Goal: Find specific page/section: Find specific page/section

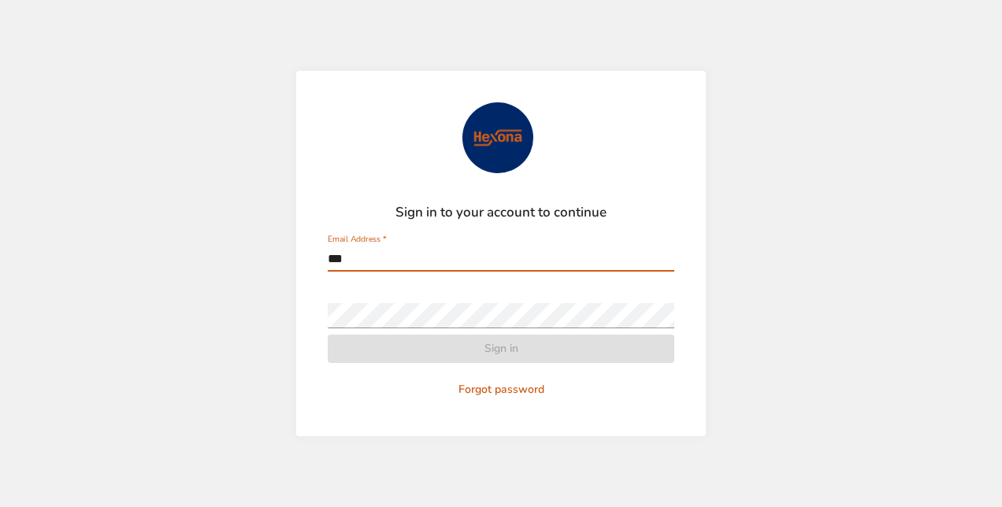
type input "**********"
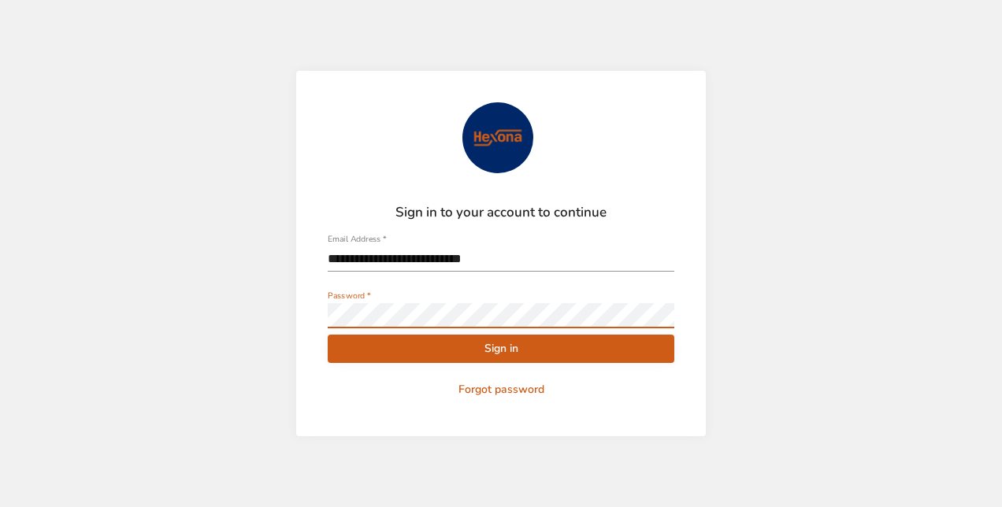
click at [328, 335] on button "Sign in" at bounding box center [501, 349] width 347 height 29
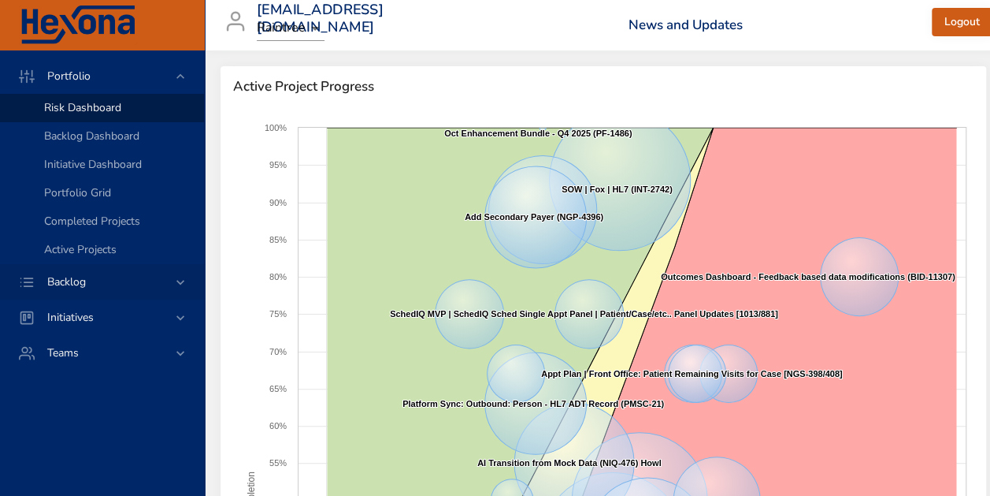
click at [103, 283] on div "Backlog" at bounding box center [104, 281] width 138 height 17
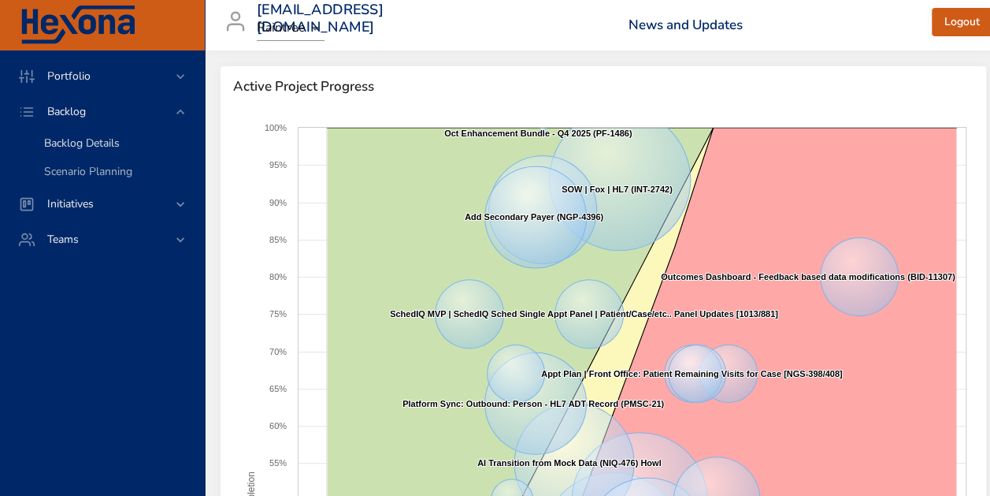
click at [109, 142] on span "Backlog Details" at bounding box center [82, 143] width 76 height 15
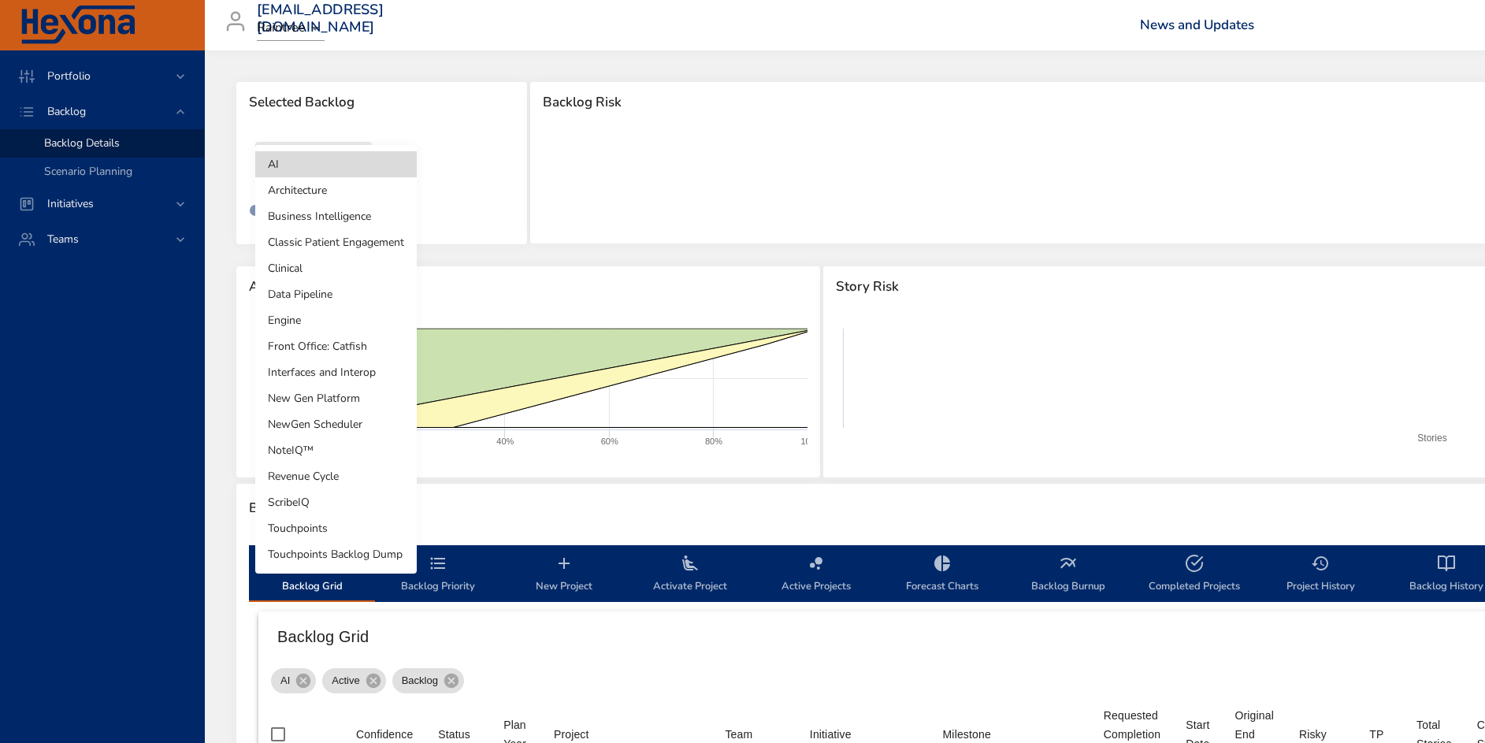
click at [330, 158] on body "Portfolio Backlog Backlog Details Scenario Planning Initiatives Teams [EMAIL_AD…" at bounding box center [742, 371] width 1485 height 743
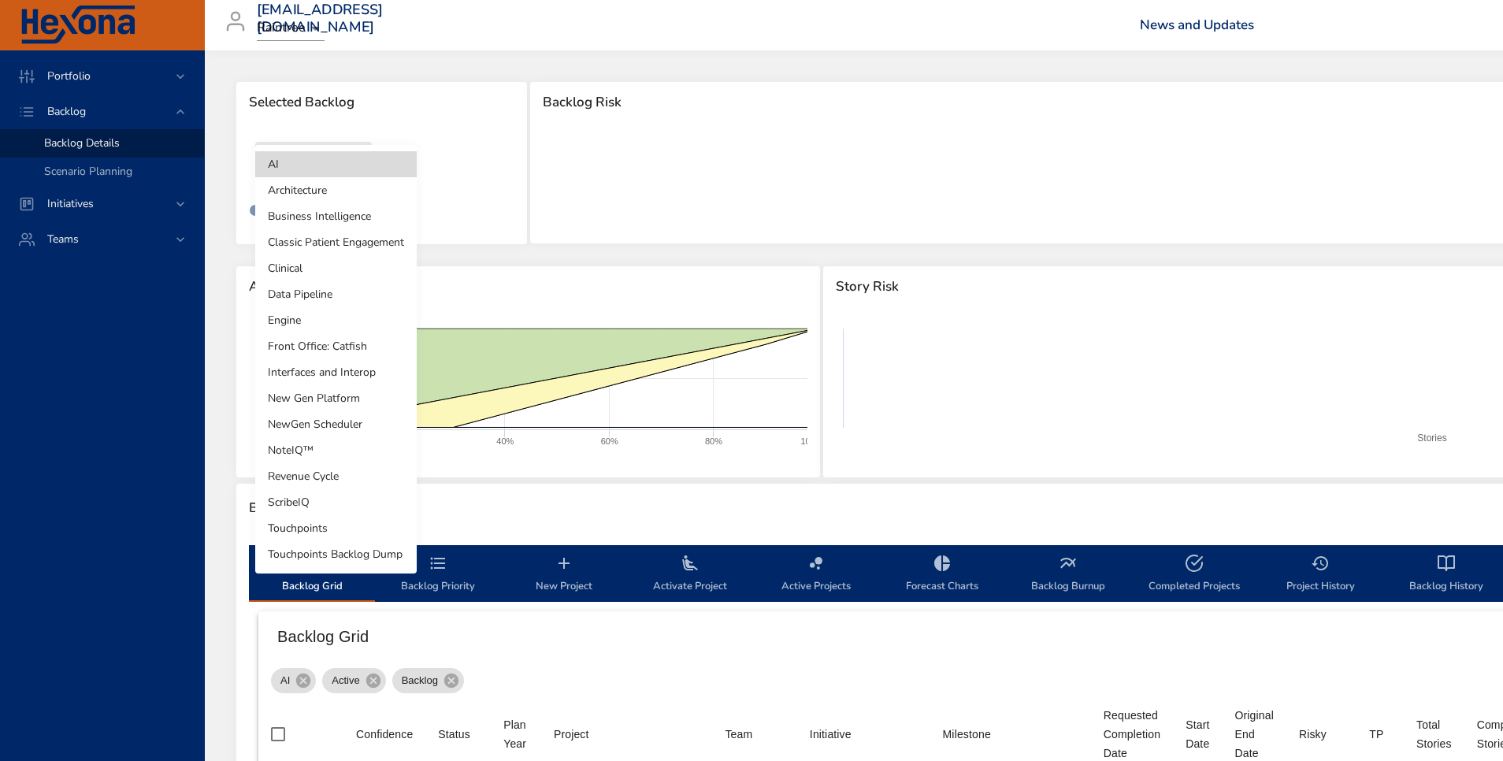
click at [372, 212] on li "Business Intelligence" at bounding box center [336, 216] width 162 height 26
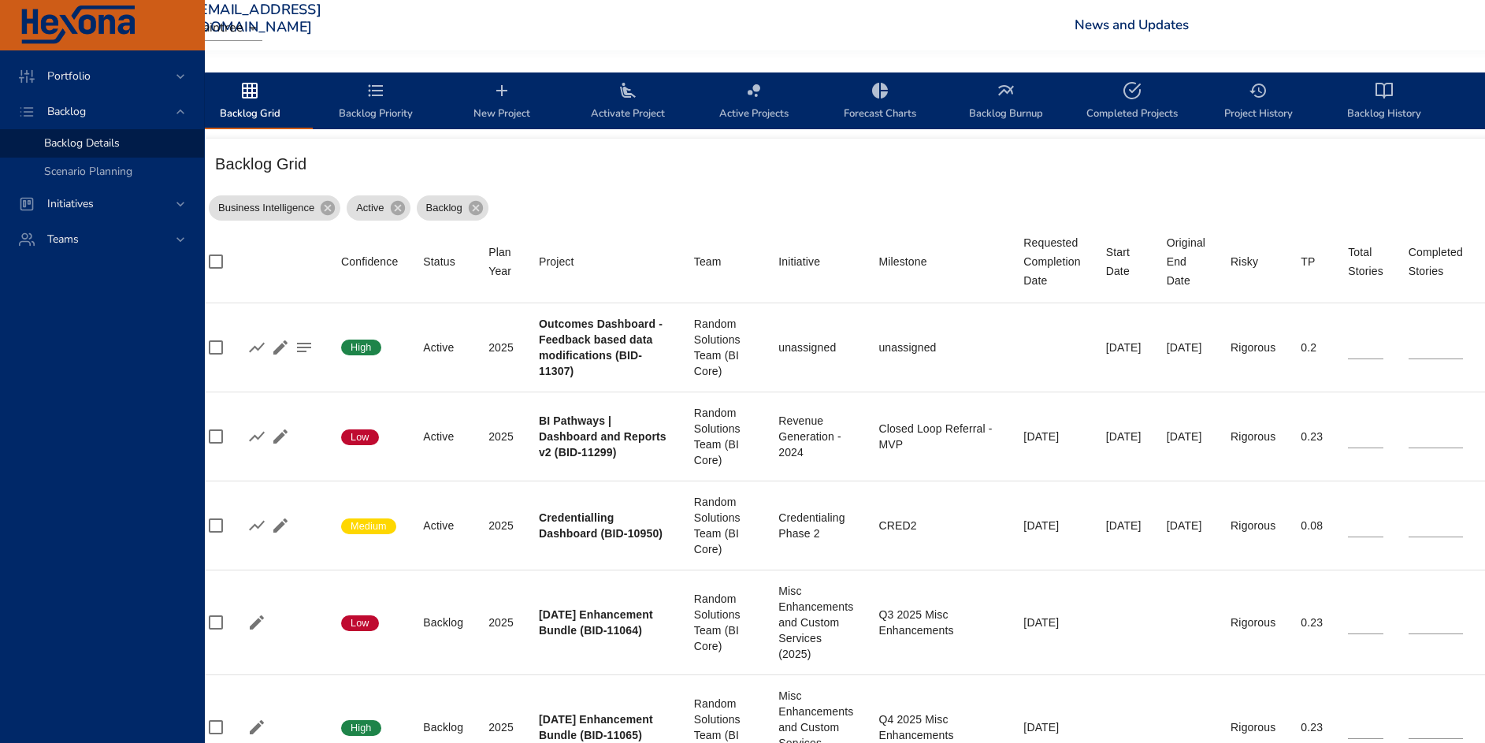
scroll to position [473, 91]
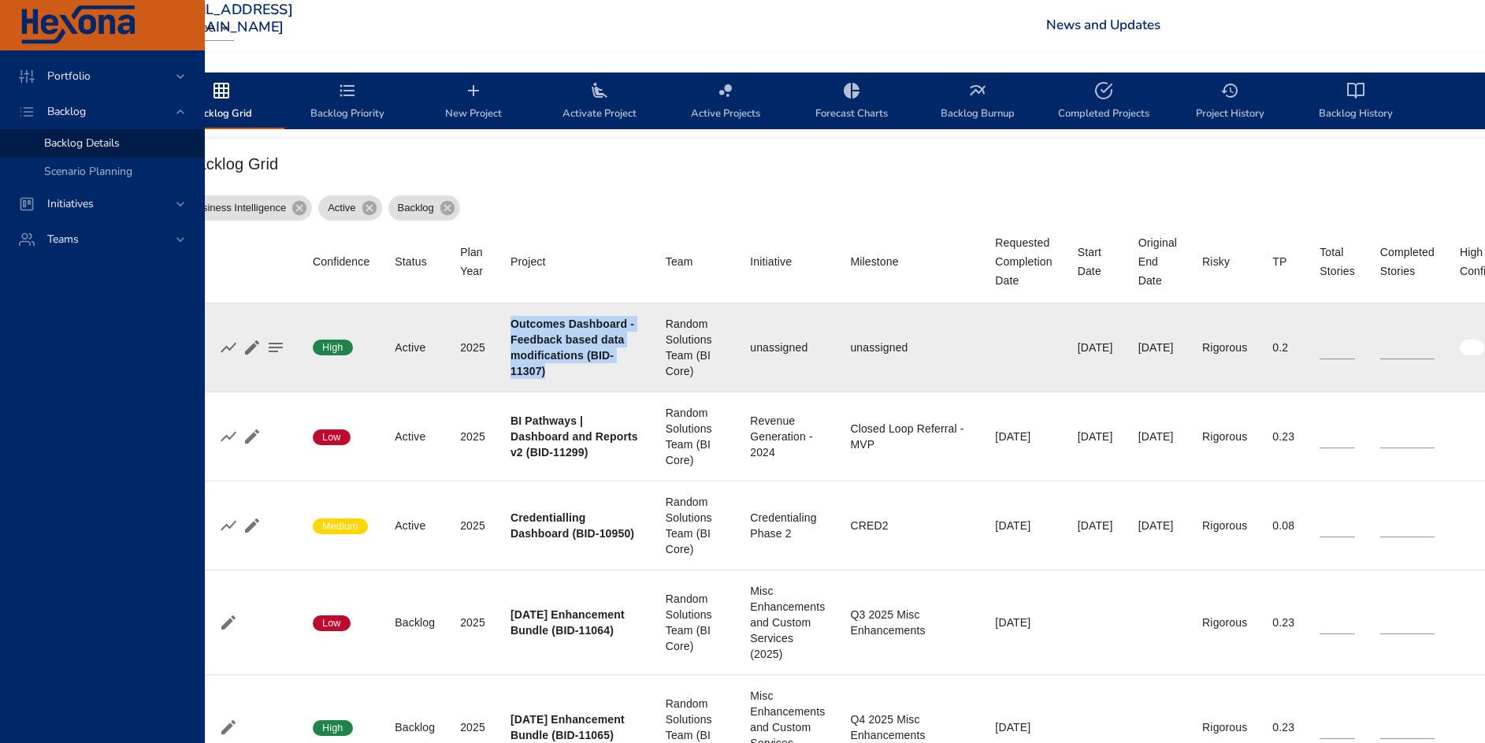
drag, startPoint x: 513, startPoint y: 324, endPoint x: 564, endPoint y: 373, distance: 70.8
click at [564, 373] on div "Outcomes Dashboard - Feedback based data modifications (BID-11307)" at bounding box center [576, 347] width 130 height 63
copy b "Outcomes Dashboard - Feedback based data modifications (BID-11307)"
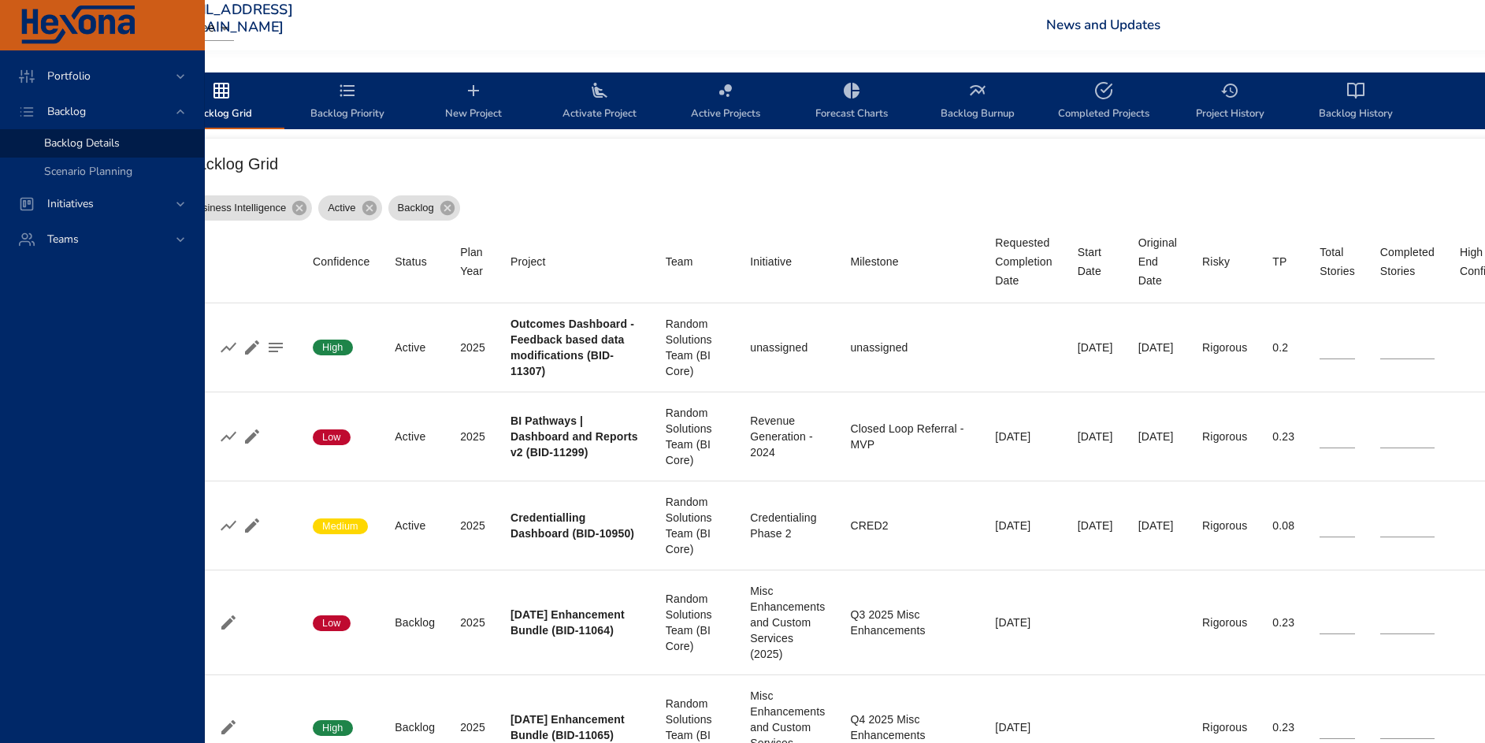
click at [632, 193] on div "Business Intelligence Active Backlog" at bounding box center [1021, 205] width 1683 height 32
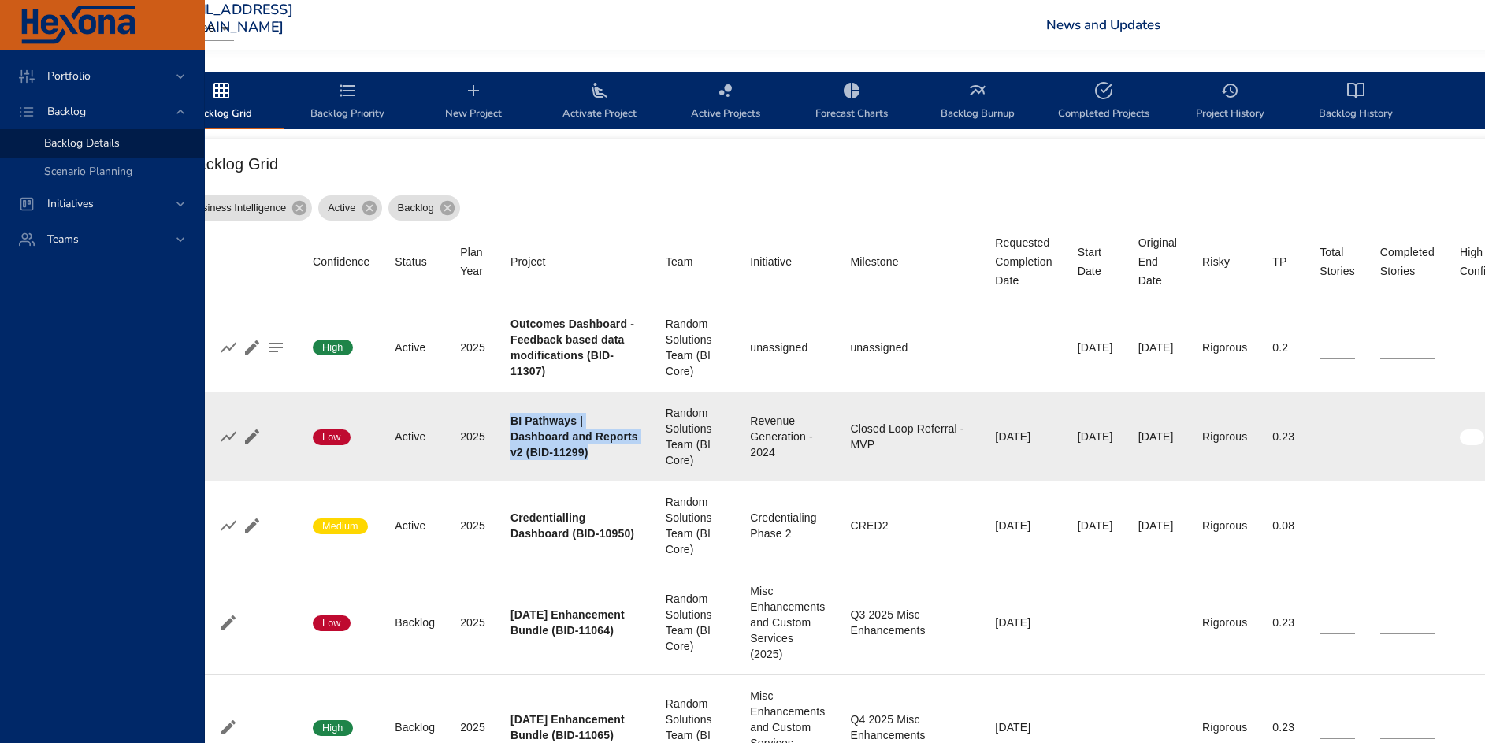
drag, startPoint x: 511, startPoint y: 418, endPoint x: 594, endPoint y: 452, distance: 90.4
click at [594, 452] on div "BI Pathways | Dashboard and Reports v2 (BID-11299)" at bounding box center [576, 436] width 130 height 47
copy b "BI Pathways | Dashboard and Reports v2 (BID-11299)"
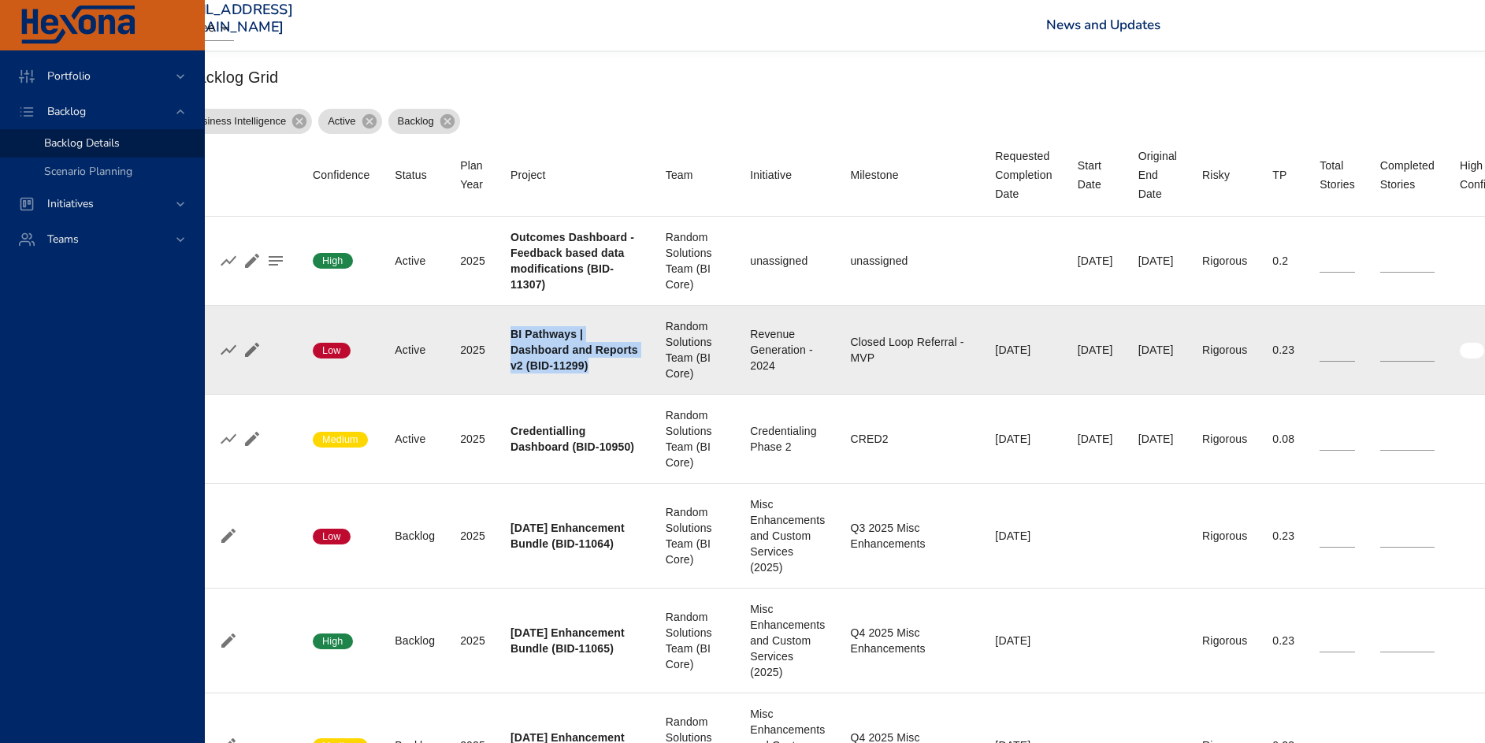
scroll to position [591, 91]
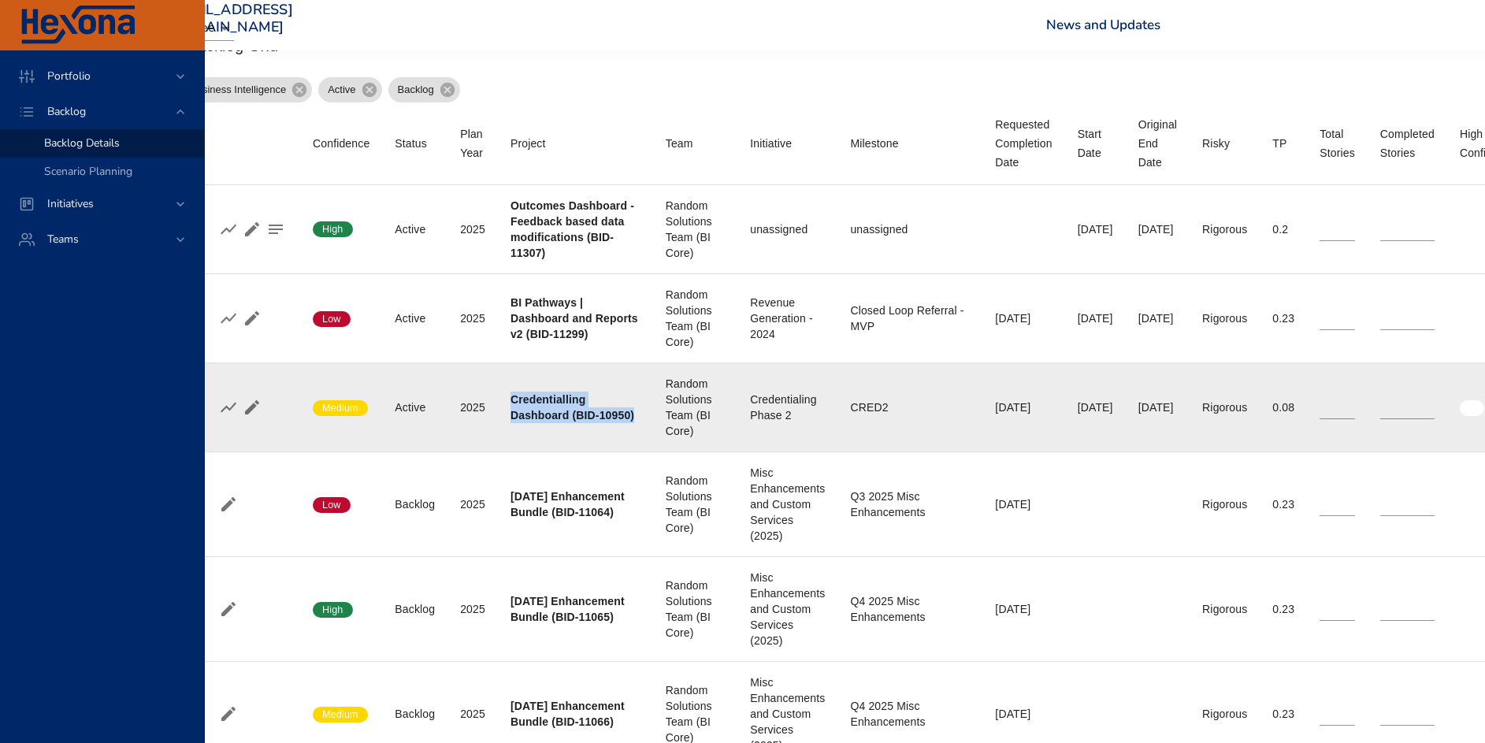
drag, startPoint x: 510, startPoint y: 395, endPoint x: 631, endPoint y: 414, distance: 122.9
click at [631, 414] on td "Project Credentialling Dashboard (BID-10950)" at bounding box center [575, 406] width 155 height 89
copy b "Credentialling Dashboard (BID-10950)"
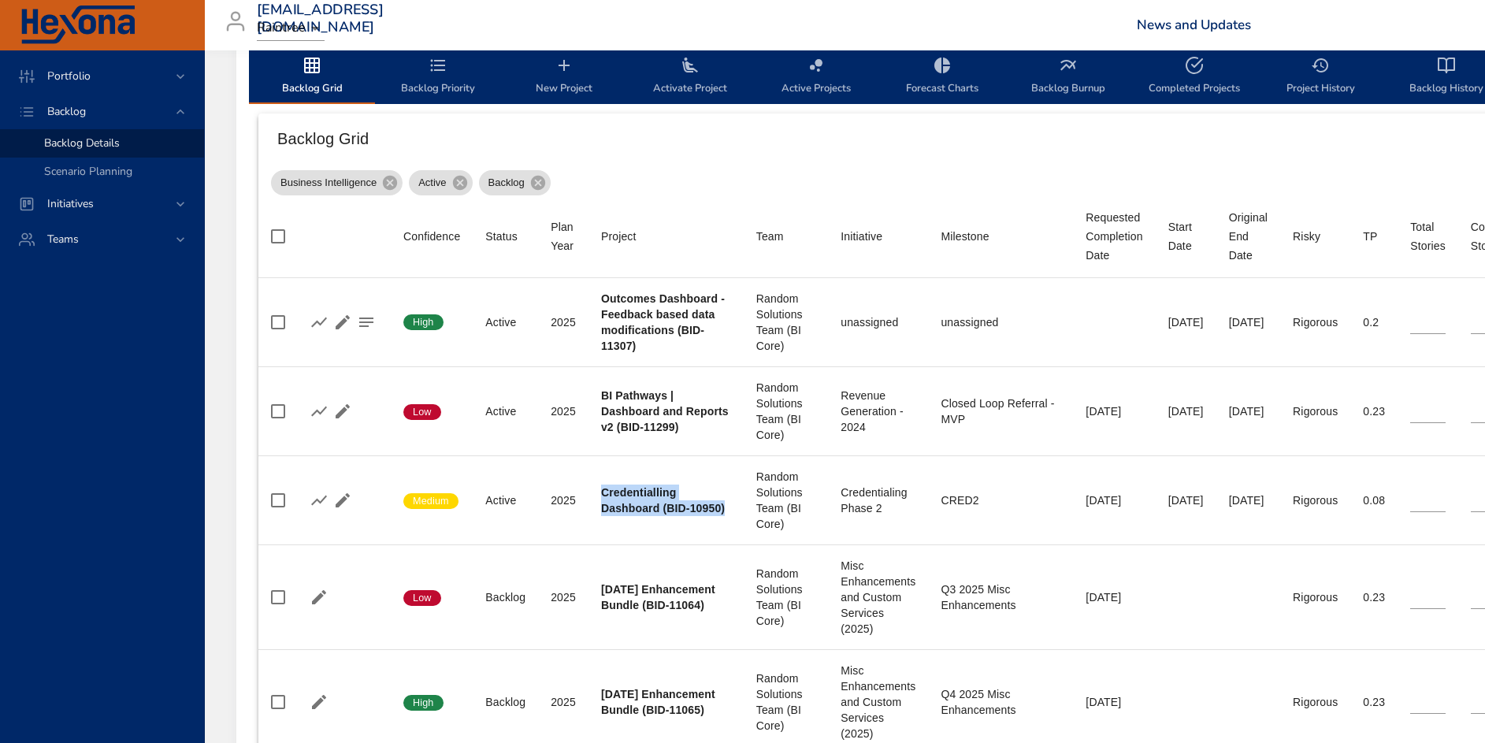
scroll to position [0, 0]
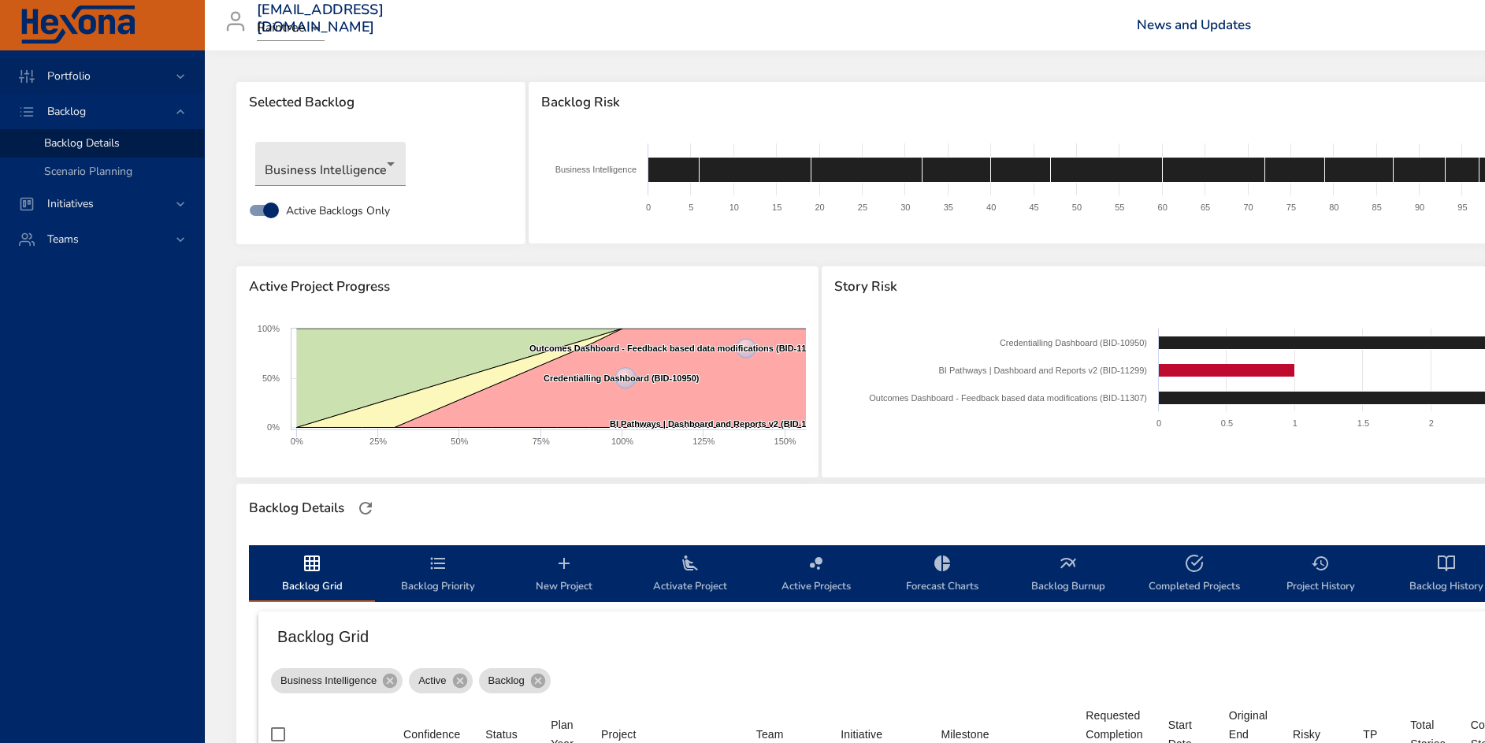
click at [88, 58] on div "Portfolio" at bounding box center [102, 75] width 204 height 35
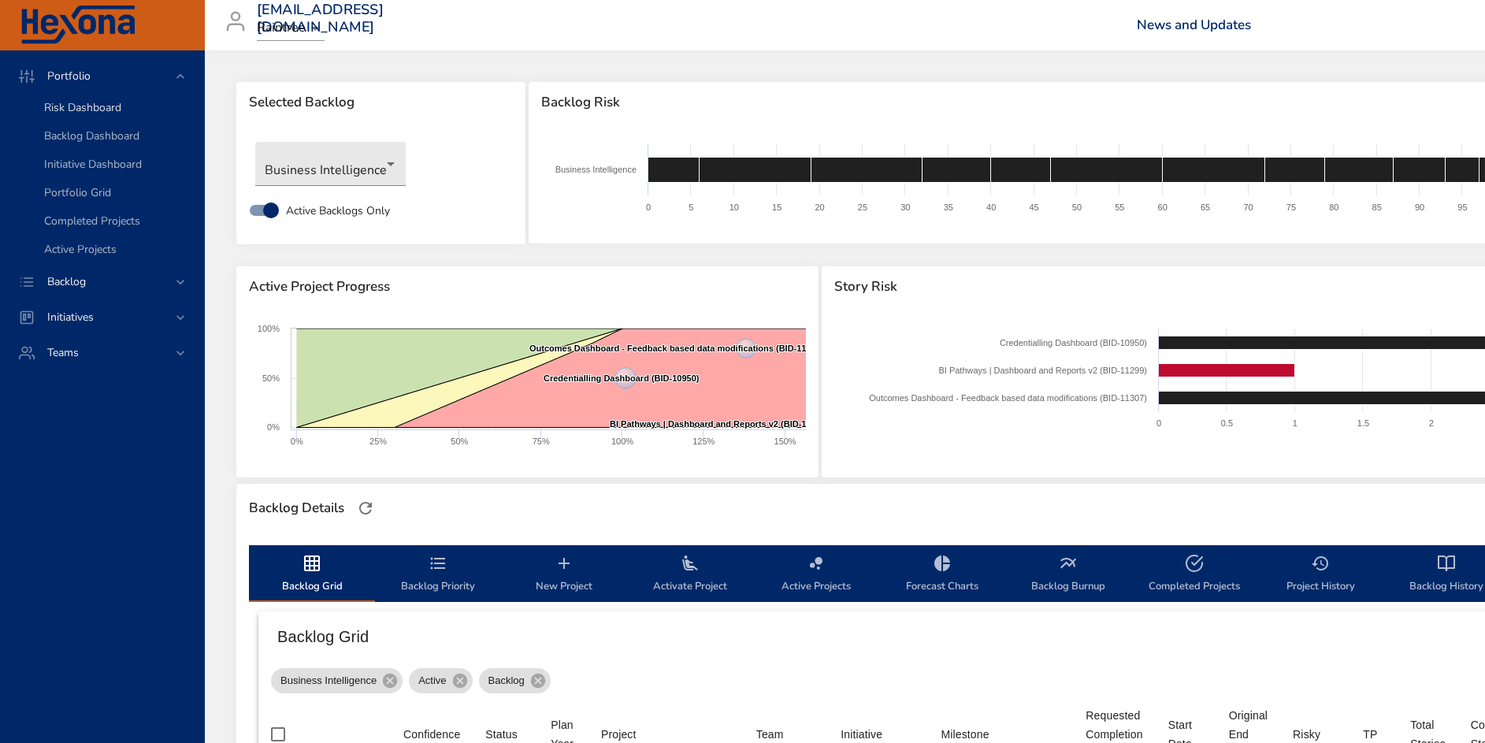
click at [85, 111] on span "Risk Dashboard" at bounding box center [82, 107] width 77 height 15
